Goal: Information Seeking & Learning: Compare options

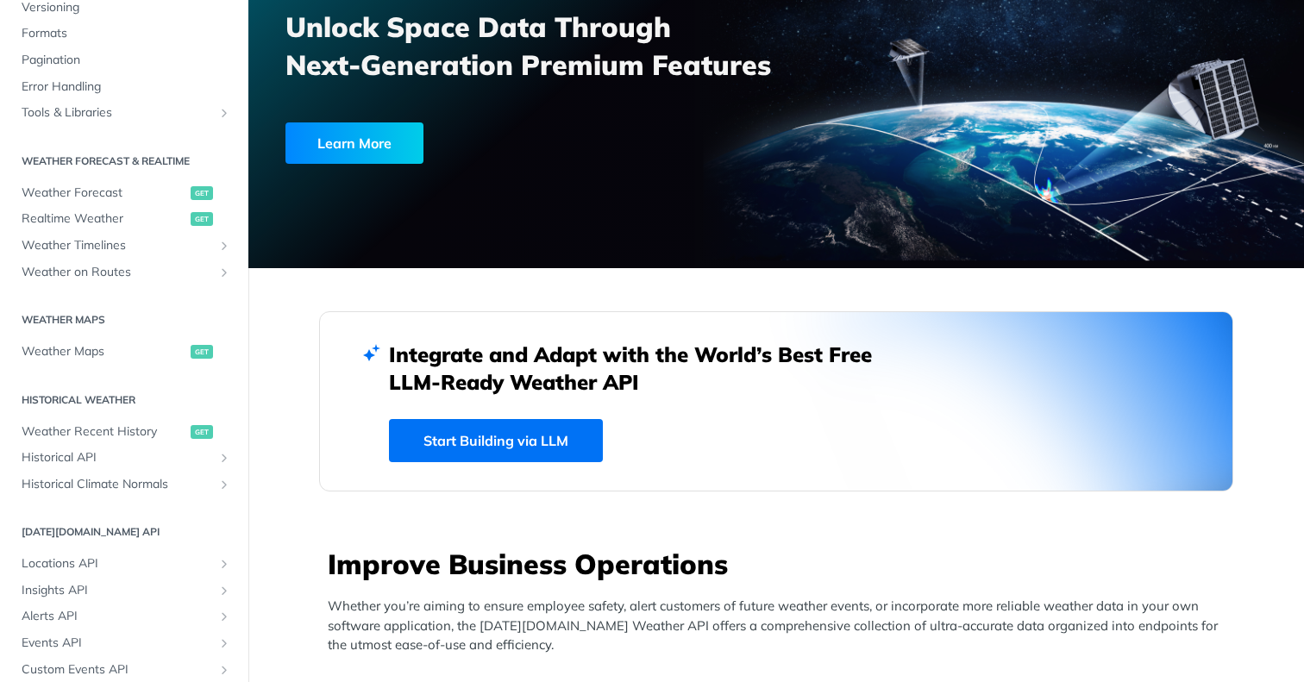
scroll to position [167, 0]
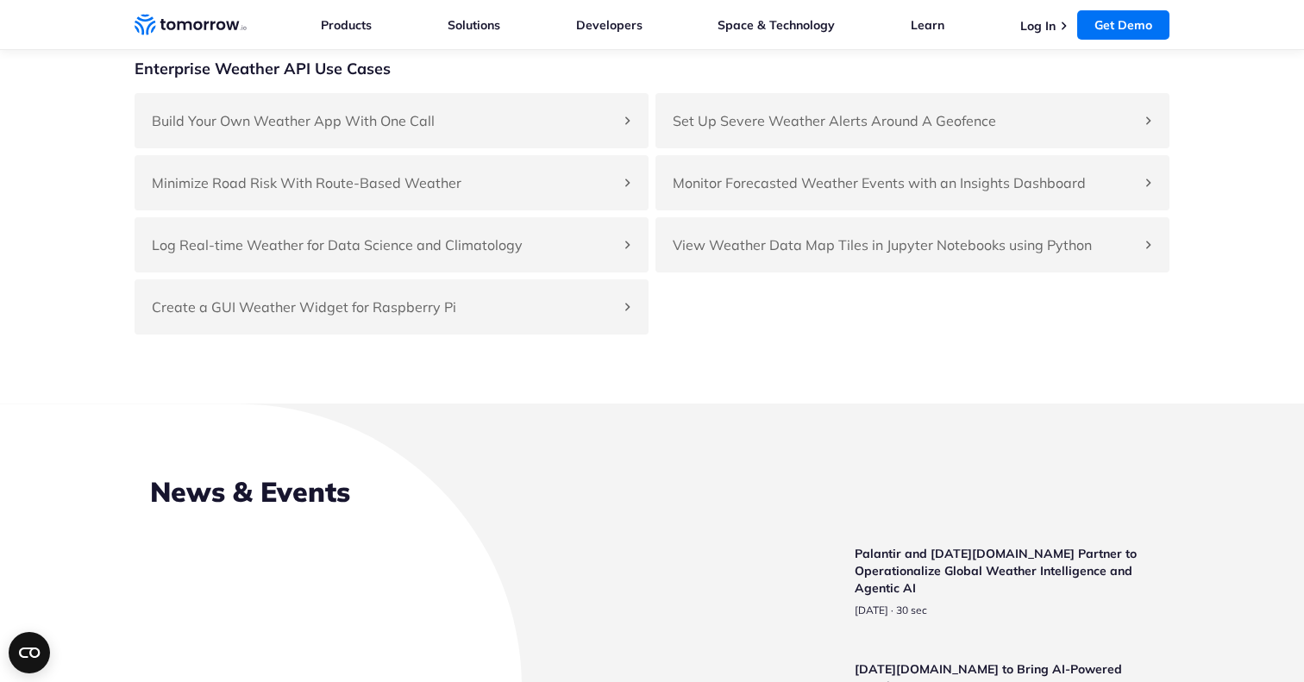
scroll to position [3957, 0]
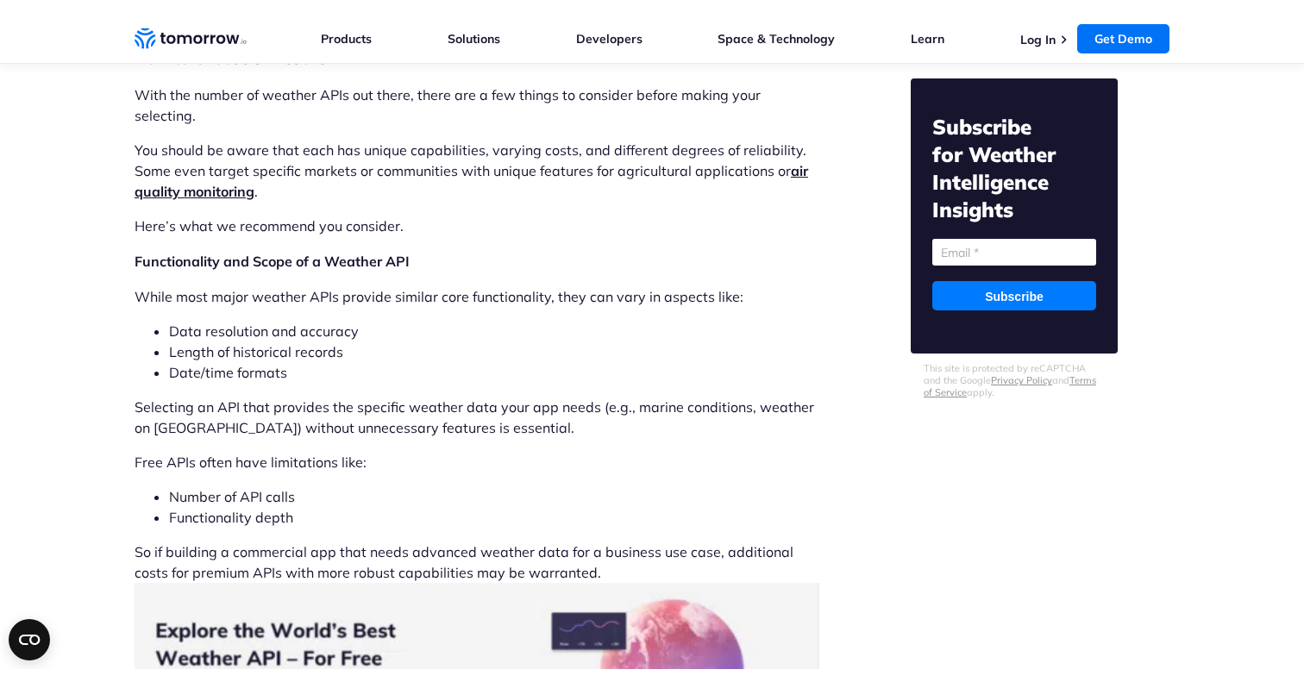
scroll to position [4203, 0]
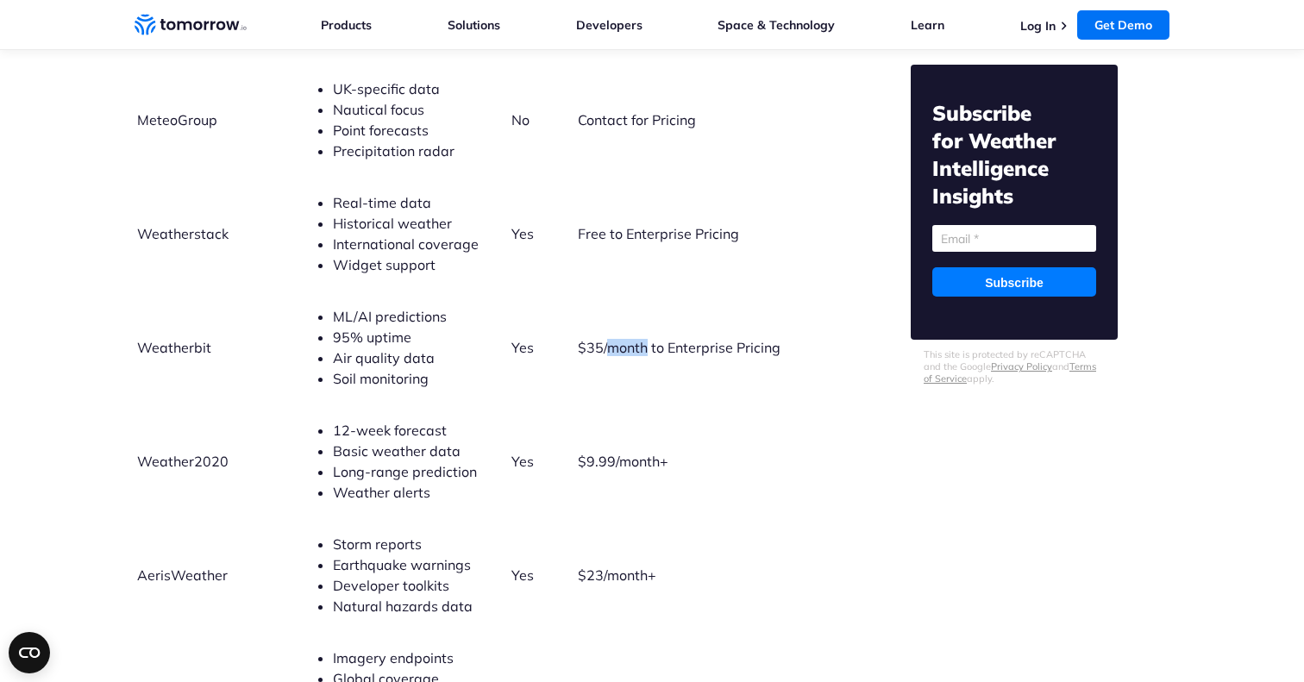
click at [511, 292] on td "Yes" at bounding box center [543, 348] width 65 height 112
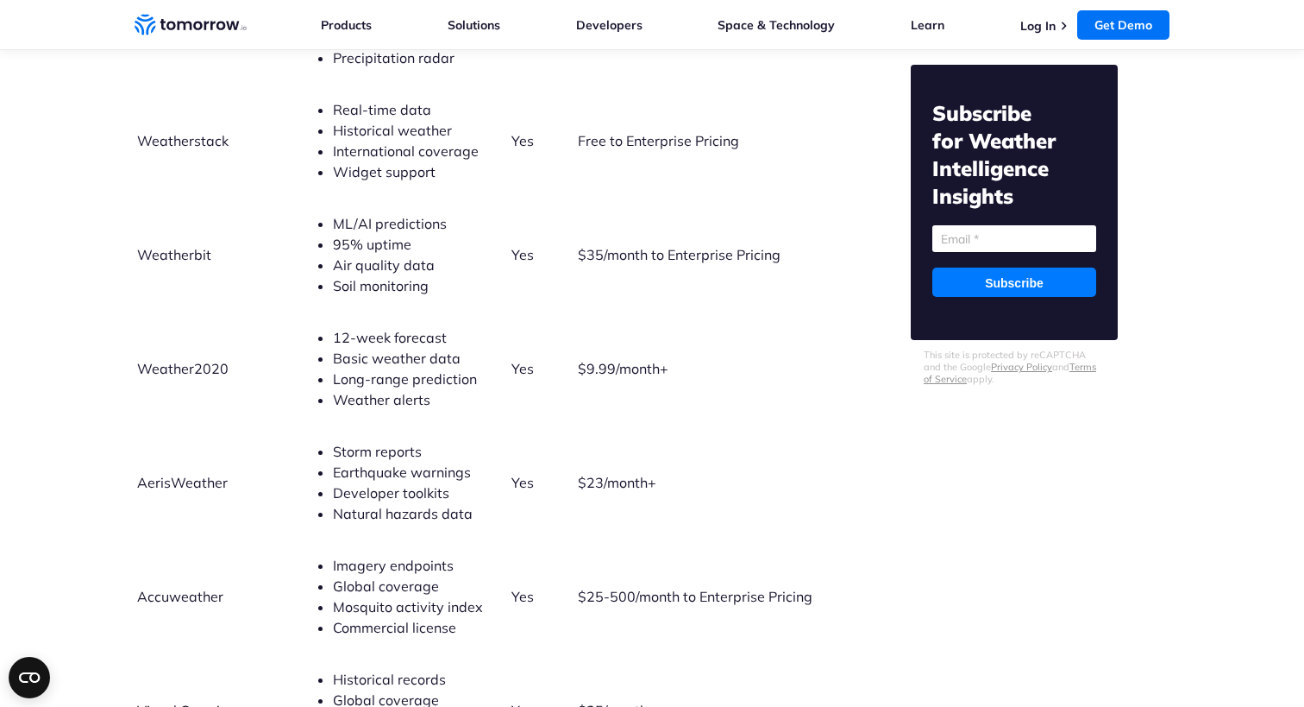
scroll to position [4291, 0]
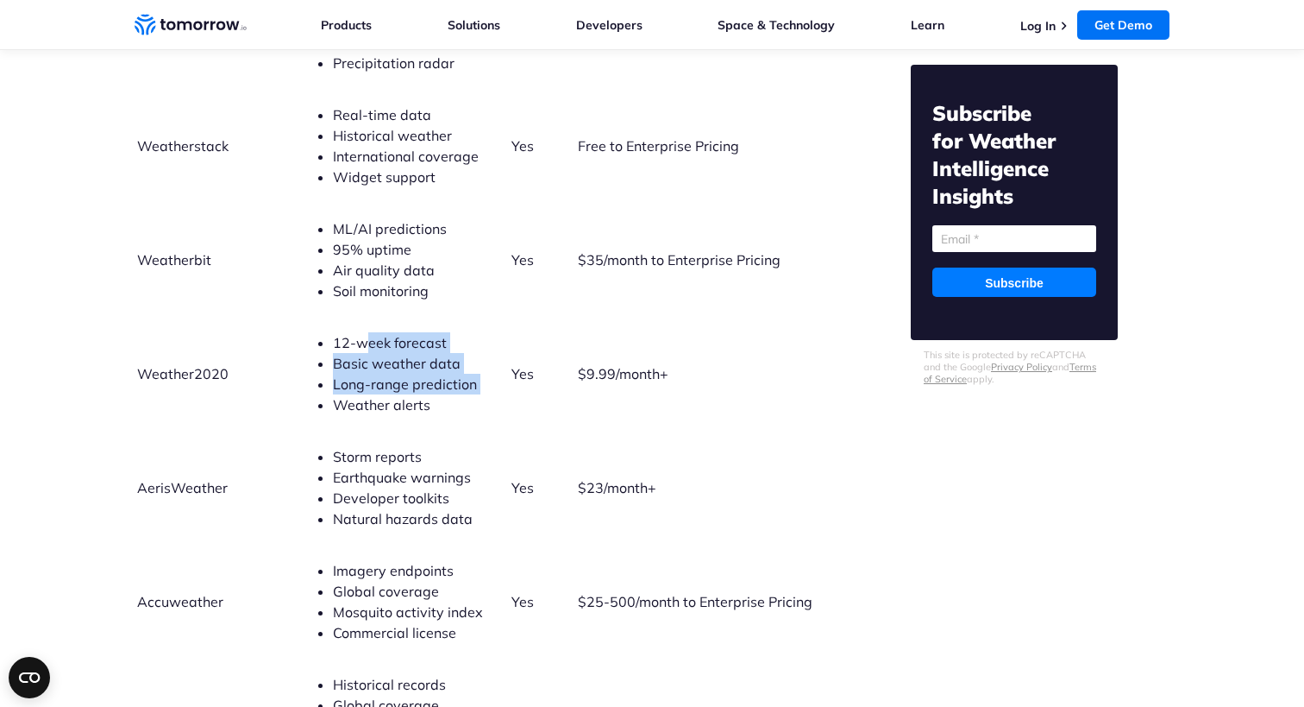
drag, startPoint x: 324, startPoint y: 324, endPoint x: 367, endPoint y: 374, distance: 66.1
click at [367, 374] on ul "12-week forecast Basic weather data Long-range prediction Weather alerts" at bounding box center [404, 373] width 210 height 83
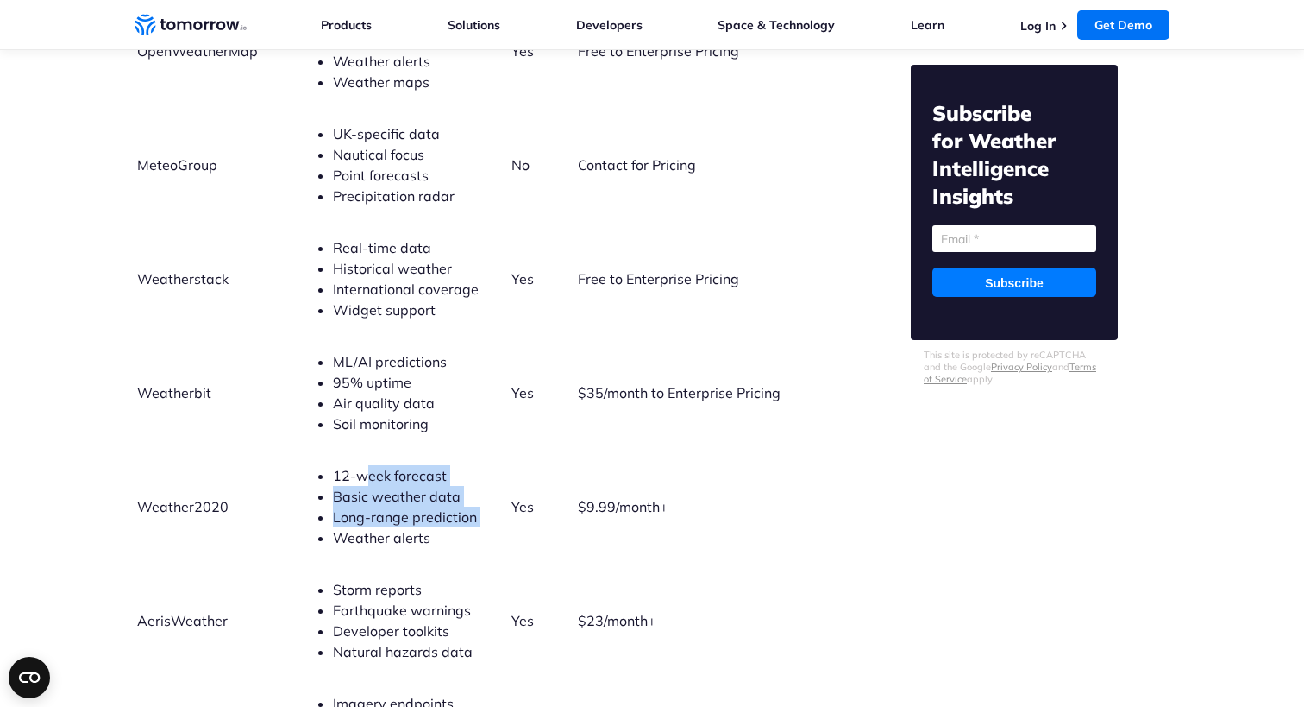
scroll to position [4156, 0]
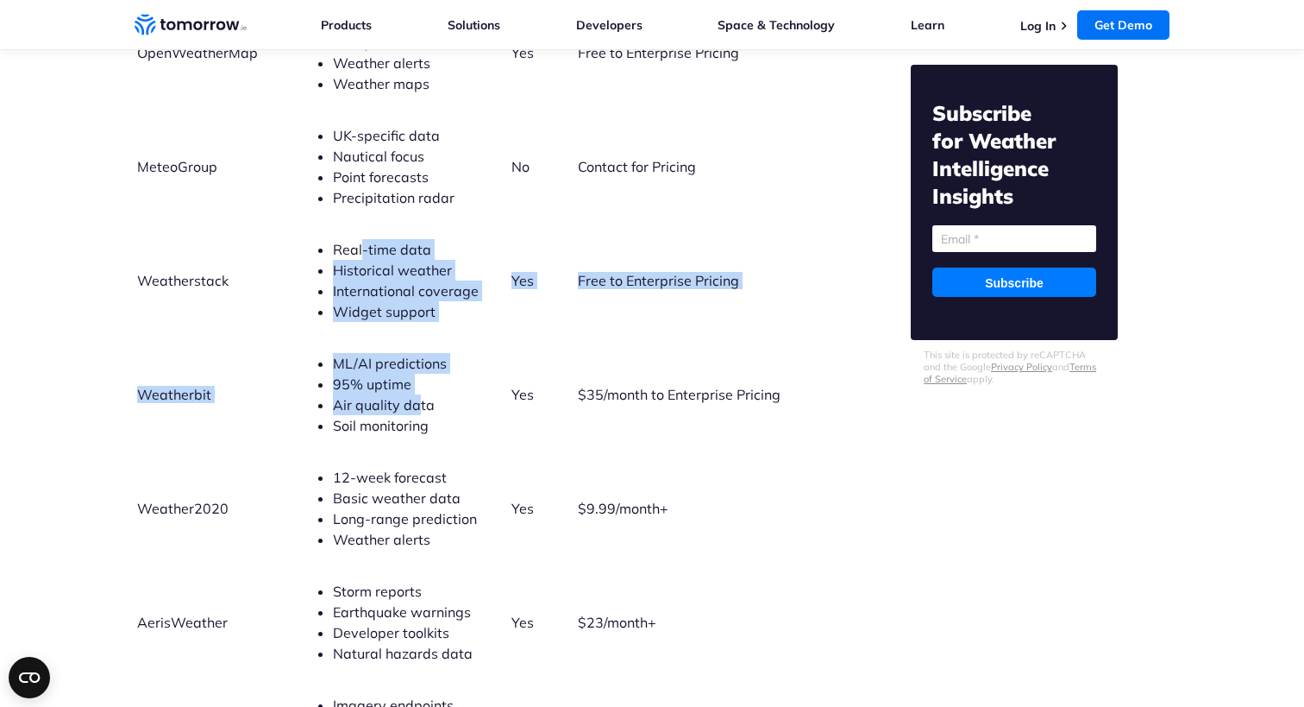
drag, startPoint x: 324, startPoint y: 225, endPoint x: 380, endPoint y: 377, distance: 162.2
click at [380, 377] on tbody "API Provider Key Features Free Tier? Pricing Range Tomorrow.io 80+ data layers …" at bounding box center [474, 384] width 677 height 1044
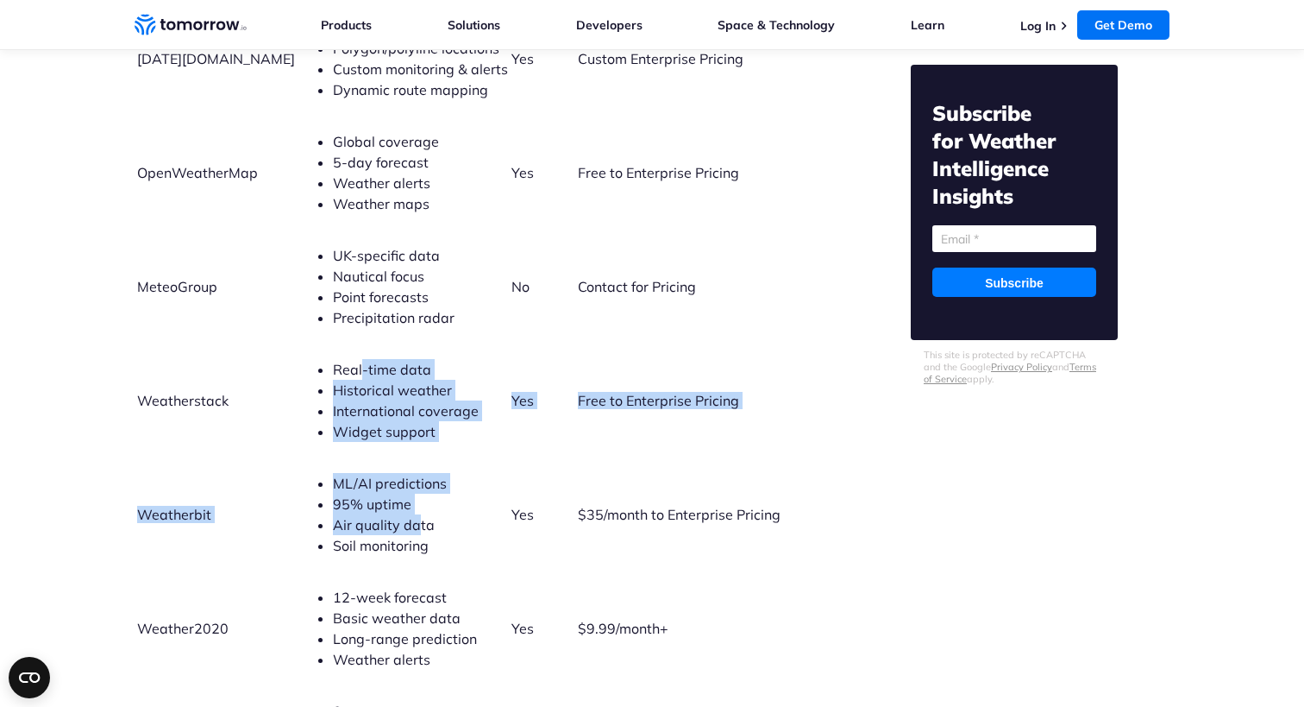
click at [404, 286] on li "Point forecasts" at bounding box center [420, 296] width 175 height 21
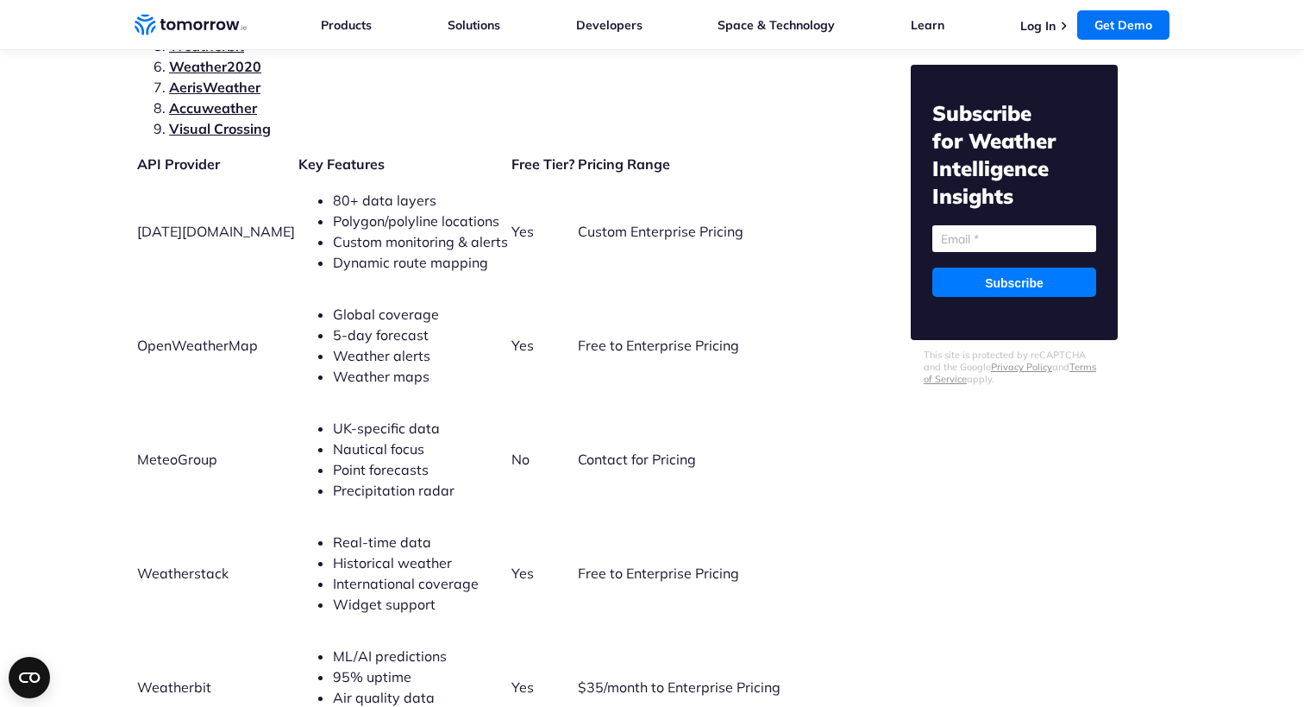
scroll to position [3863, 0]
click at [208, 336] on span "OpenWeatherMap" at bounding box center [197, 344] width 121 height 17
copy span "OpenWeatherMap"
click at [177, 450] on span "MeteoGroup" at bounding box center [177, 458] width 80 height 17
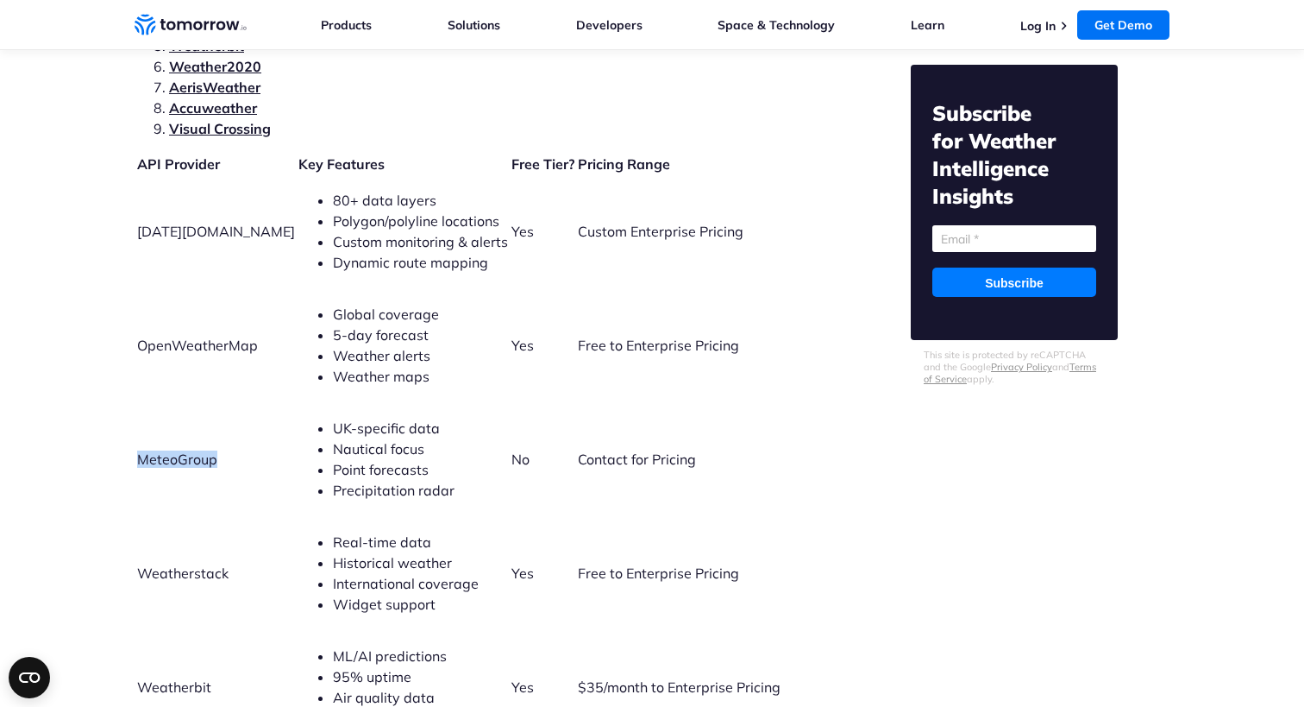
click at [177, 450] on span "MeteoGroup" at bounding box center [177, 458] width 80 height 17
copy span "MeteoGroup"
click at [193, 564] on span "Weatherstack" at bounding box center [182, 572] width 91 height 17
click at [183, 564] on span "Weatherstack" at bounding box center [182, 572] width 91 height 17
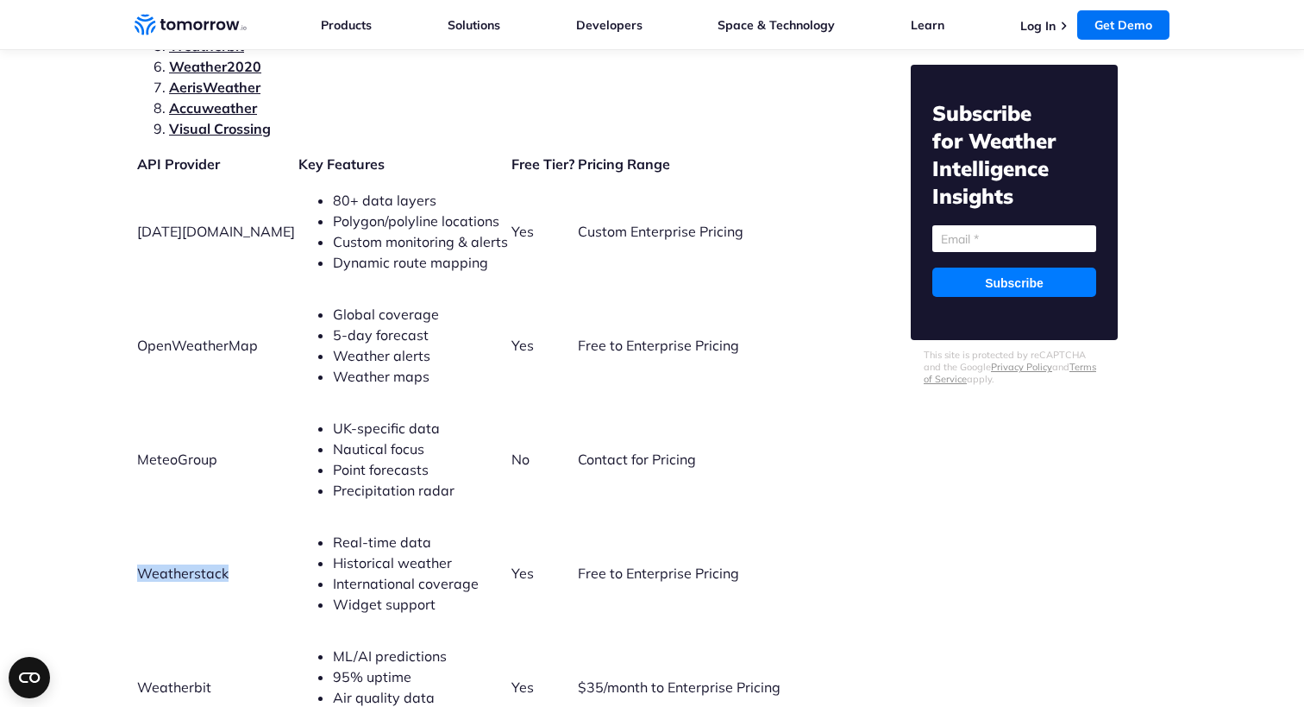
copy span "Weatherstack"
click at [186, 678] on span "Weatherbit" at bounding box center [174, 686] width 74 height 17
copy span "Weatherbit"
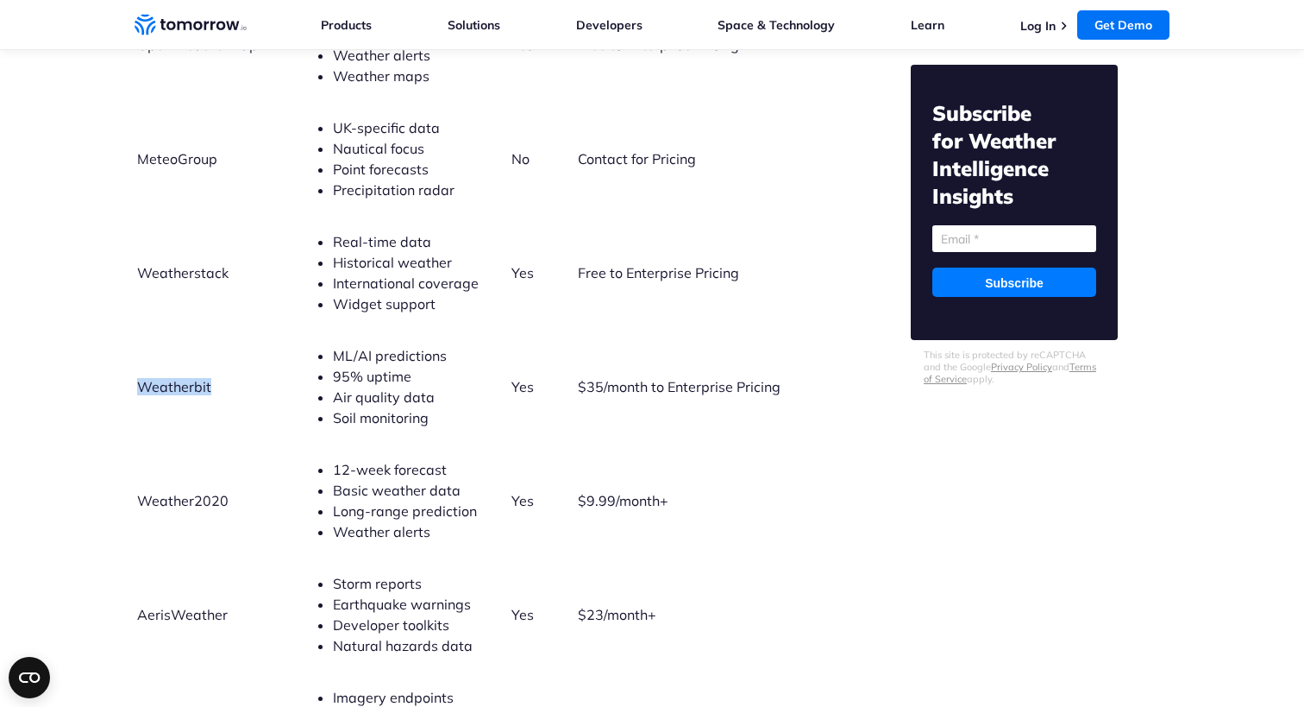
scroll to position [4180, 0]
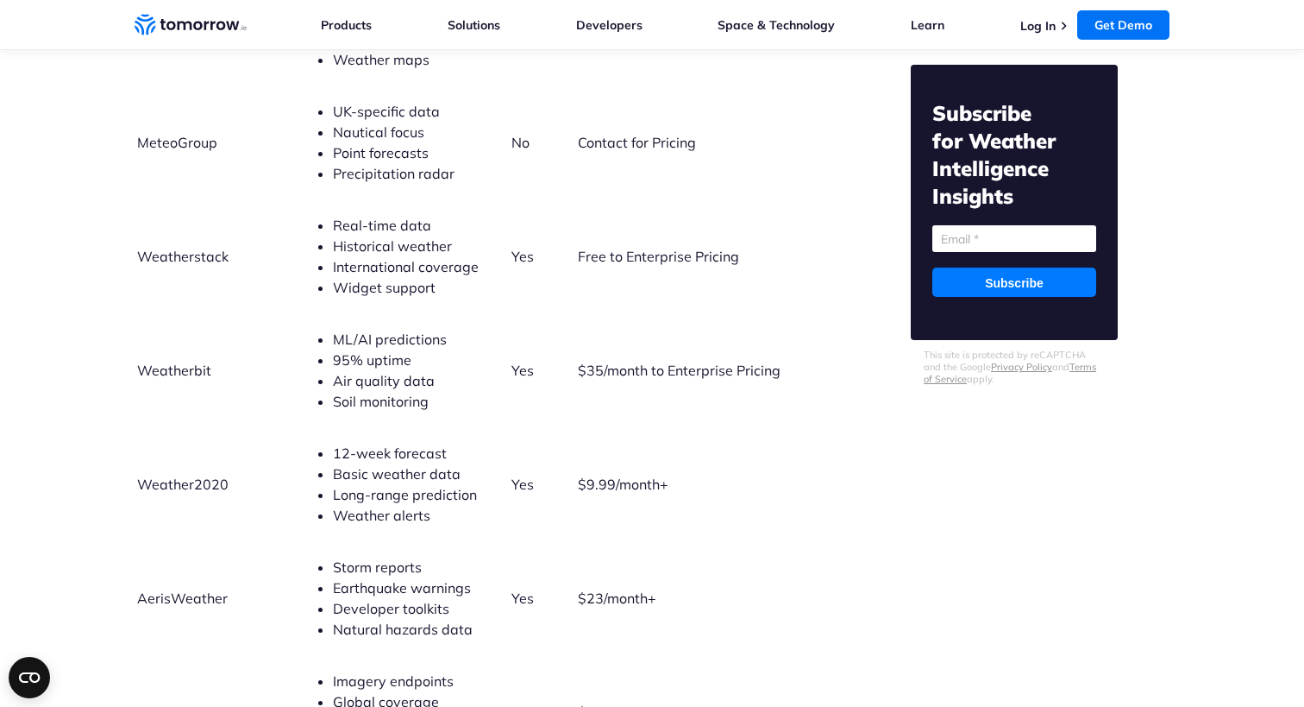
click at [211, 475] on span "Weather2020" at bounding box center [182, 483] width 91 height 17
copy span "Weather2020"
click at [176, 589] on span "AerisWeather" at bounding box center [182, 597] width 91 height 17
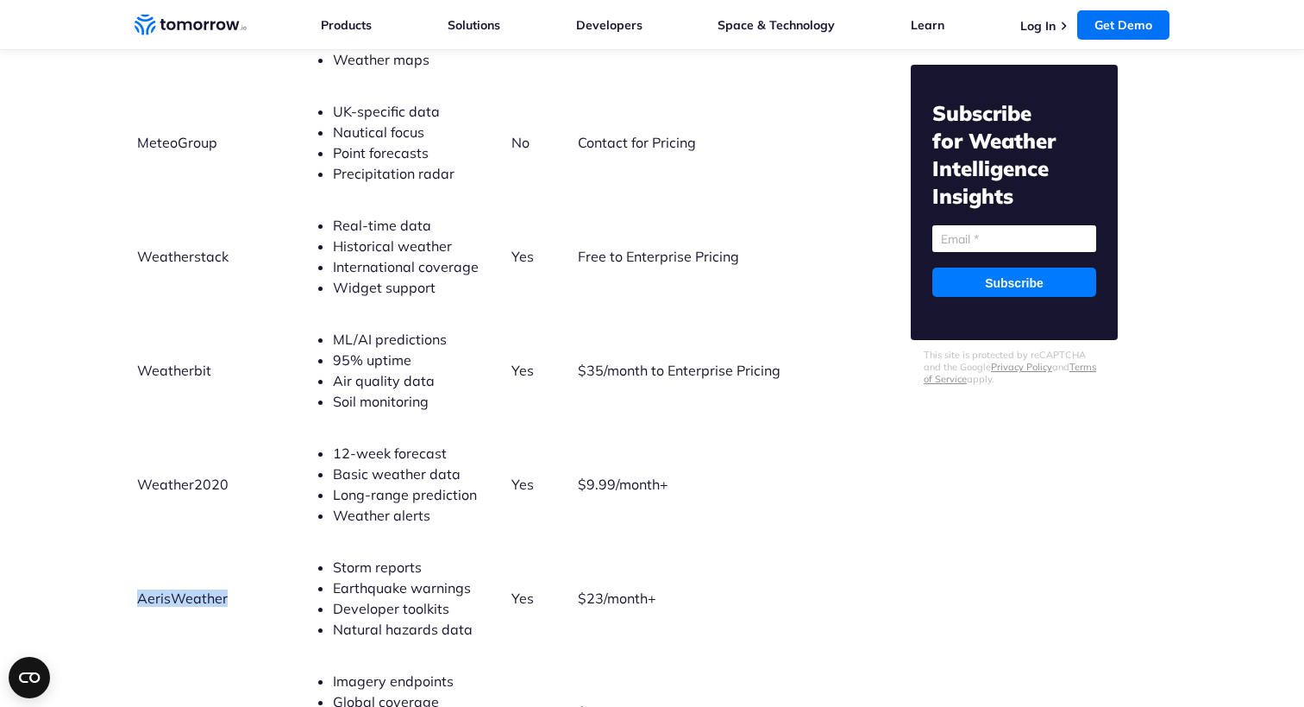
copy span "AerisWeather"
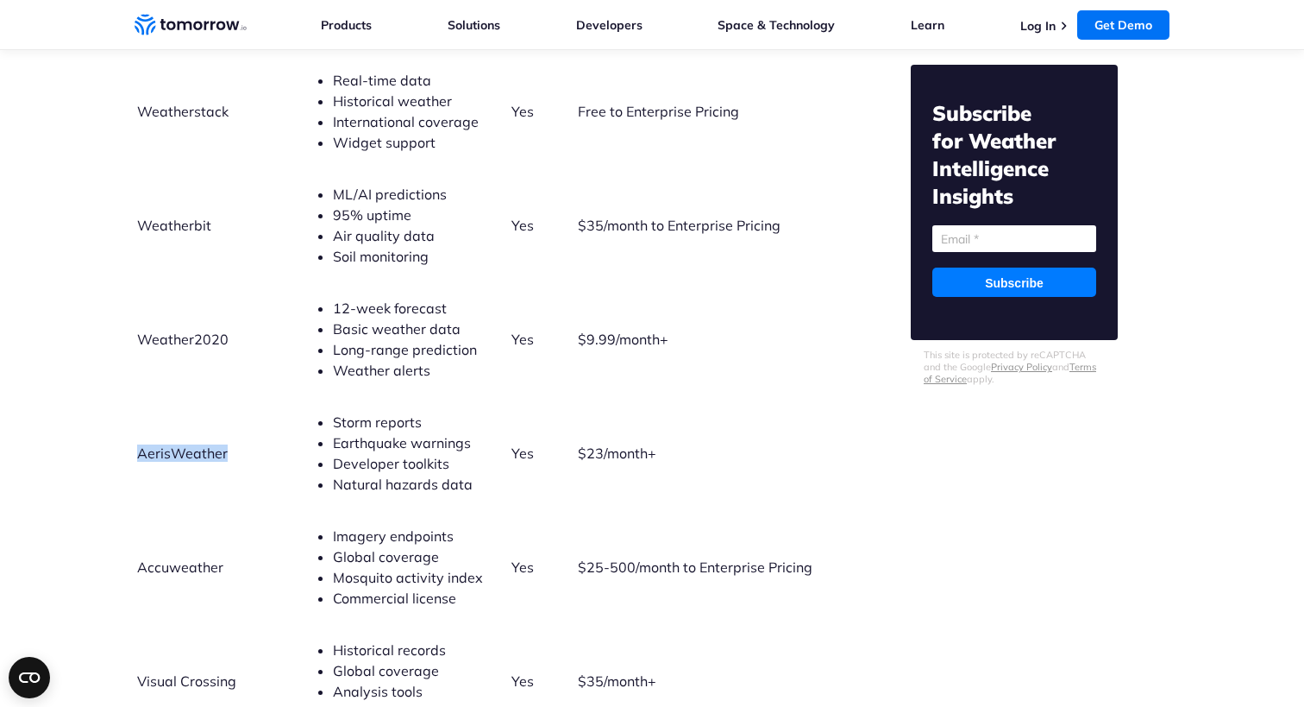
scroll to position [4466, 0]
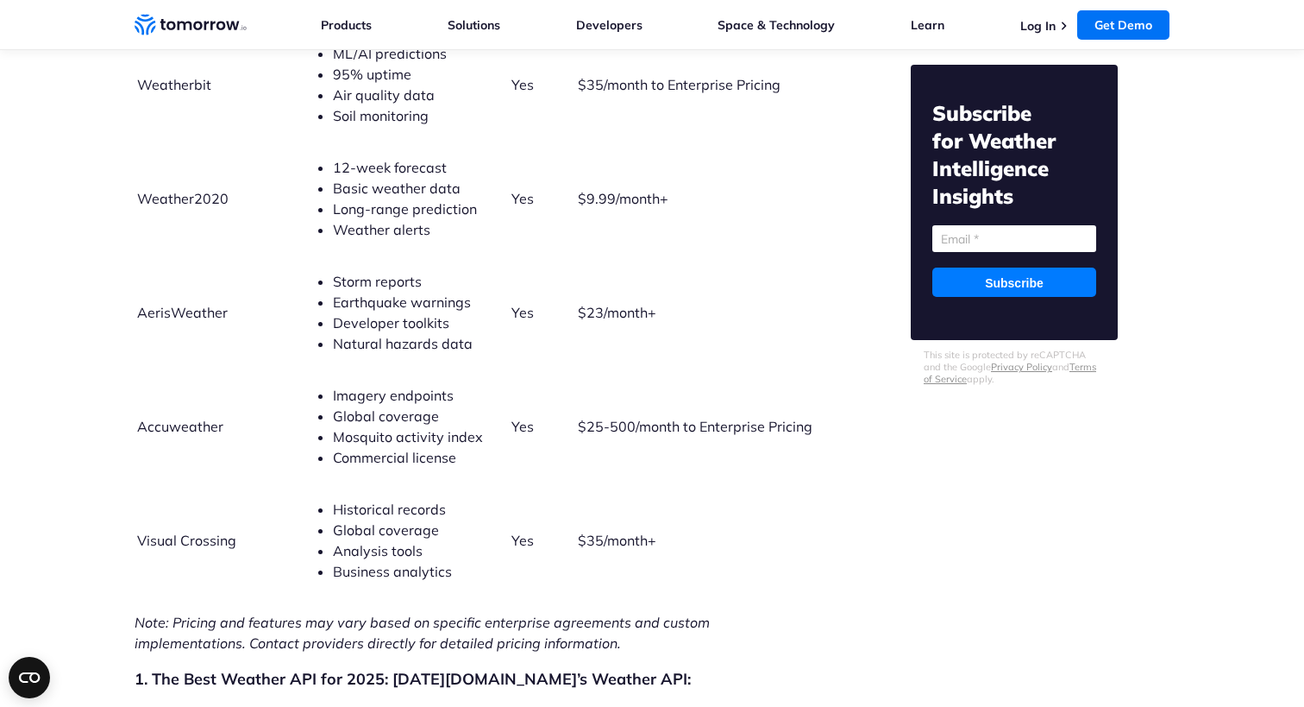
click at [184, 418] on span "Accuweather" at bounding box center [180, 426] width 86 height 17
copy span "Accuweather"
click at [179, 531] on span "Visual Crossing" at bounding box center [186, 539] width 99 height 17
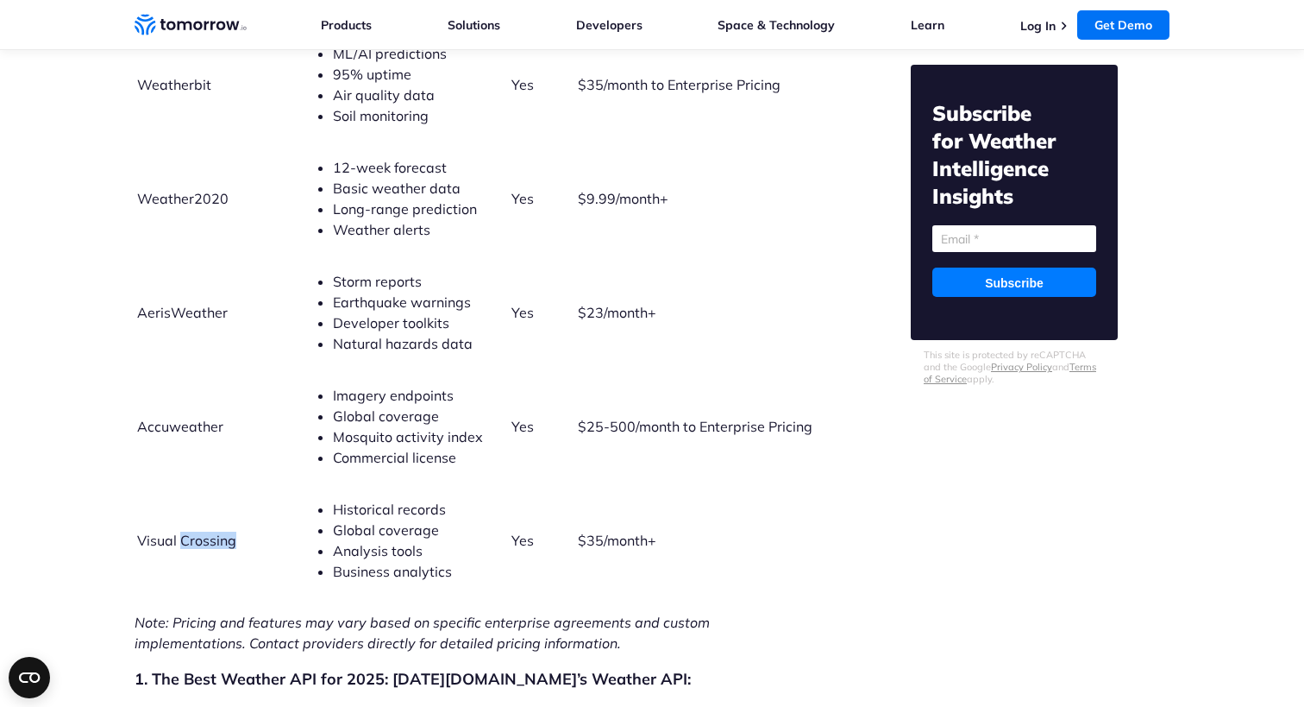
click at [179, 531] on span "Visual Crossing" at bounding box center [186, 539] width 99 height 17
click at [159, 531] on span "Visual Crossing" at bounding box center [186, 539] width 99 height 17
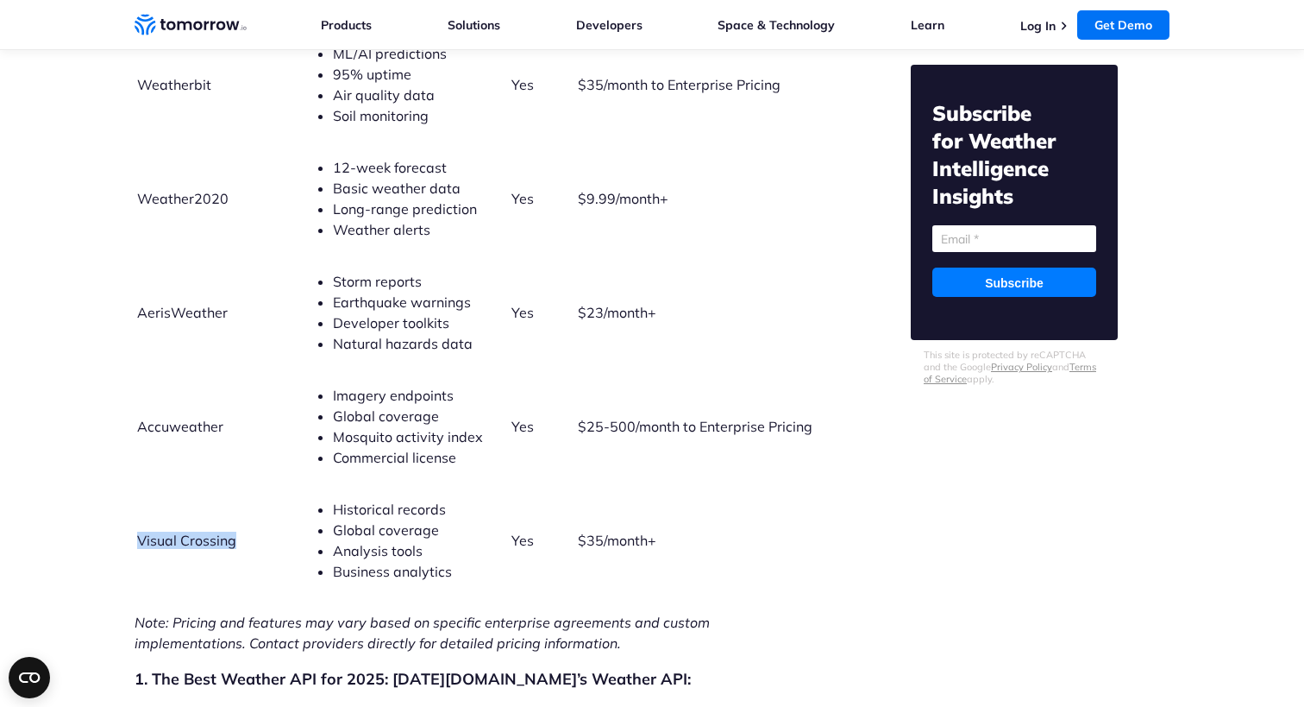
click at [150, 531] on span "Visual Crossing" at bounding box center [186, 539] width 99 height 17
drag, startPoint x: 144, startPoint y: 519, endPoint x: 250, endPoint y: 520, distance: 106.1
click at [250, 520] on td "Visual Crossing" at bounding box center [216, 540] width 160 height 112
copy span "Visual Crossing"
click at [614, 235] on table "API Provider Key Features Free Tier? Pricing Range Tomorrow.io 80+ data layers …" at bounding box center [475, 74] width 681 height 1047
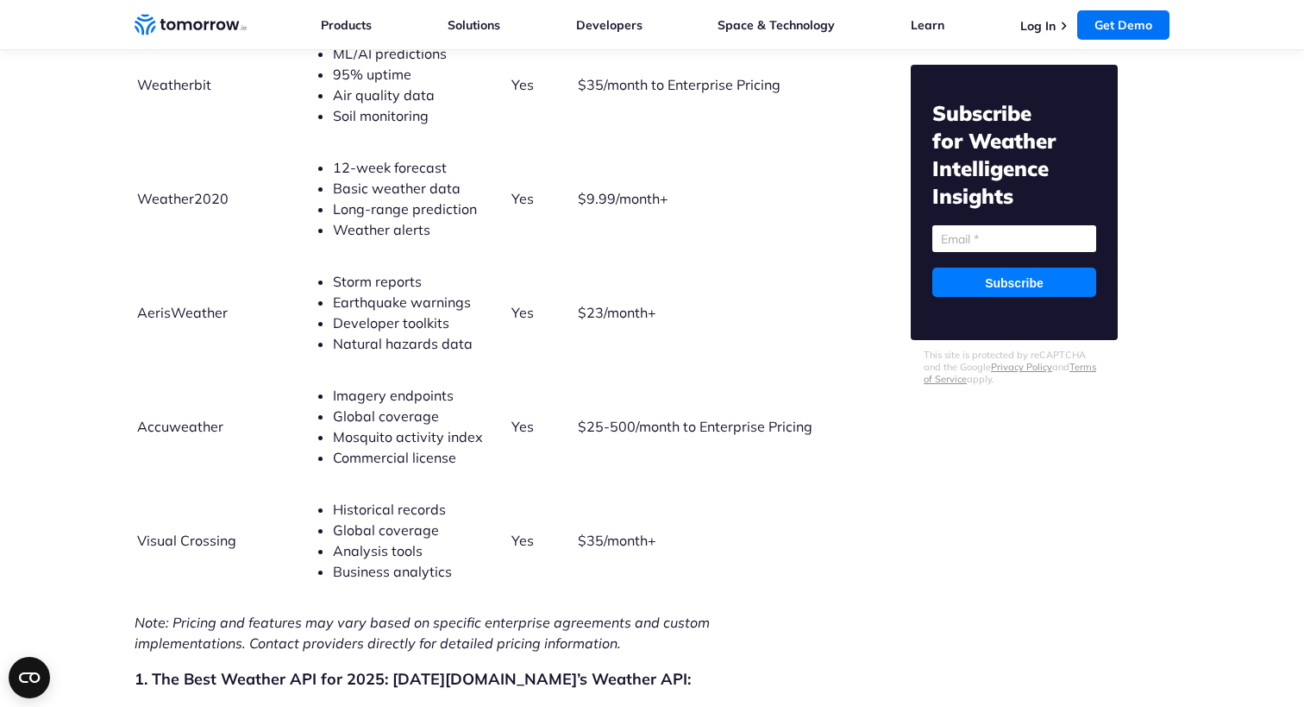
click at [614, 235] on table "API Provider Key Features Free Tier? Pricing Range Tomorrow.io 80+ data layers …" at bounding box center [475, 74] width 681 height 1047
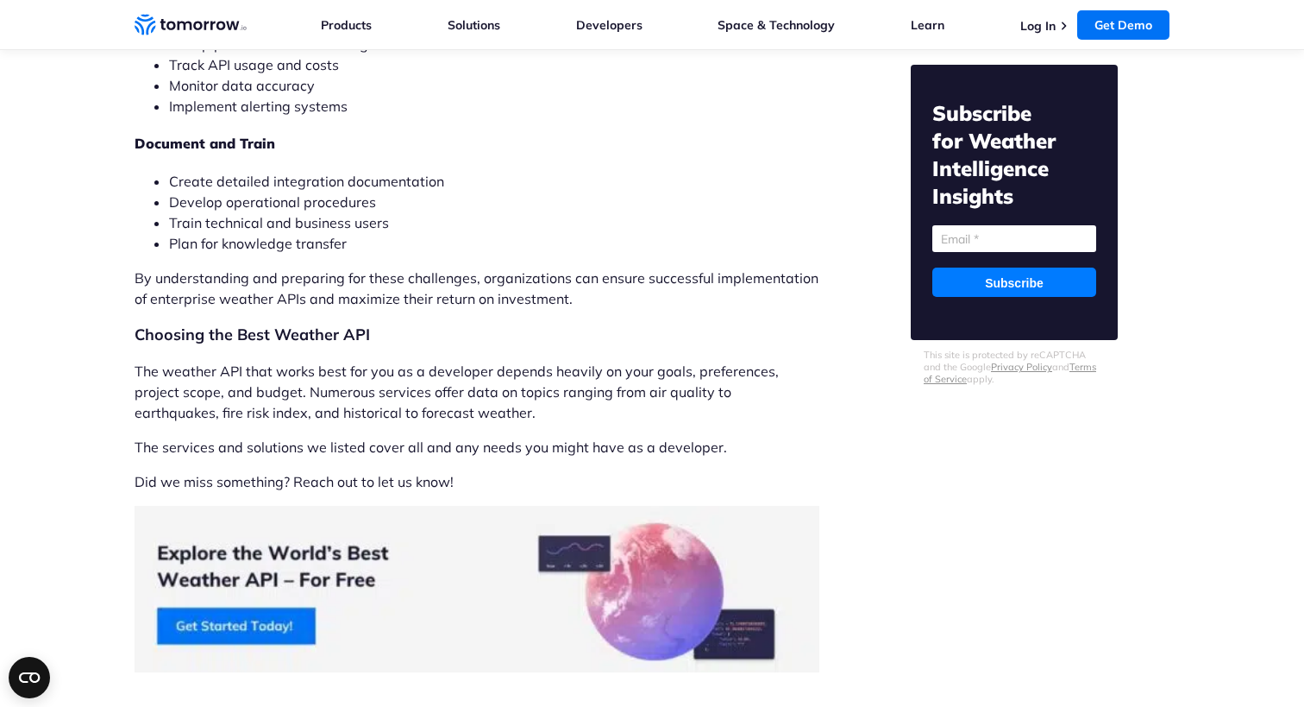
scroll to position [13507, 0]
